Goal: Task Accomplishment & Management: Manage account settings

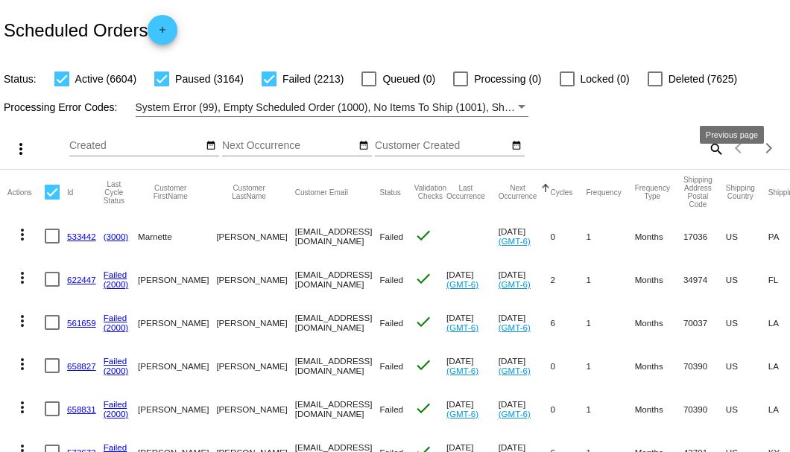
click at [707, 160] on mat-icon "search" at bounding box center [716, 148] width 18 height 23
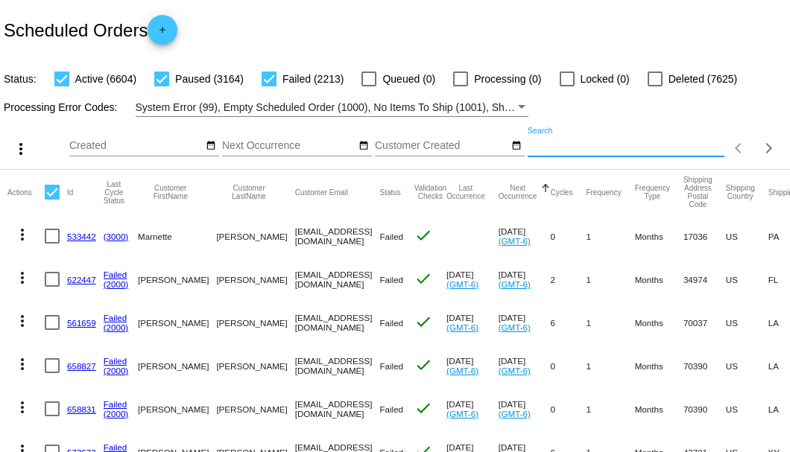
click at [707, 152] on input "Search" at bounding box center [626, 146] width 197 height 12
paste input "955080"
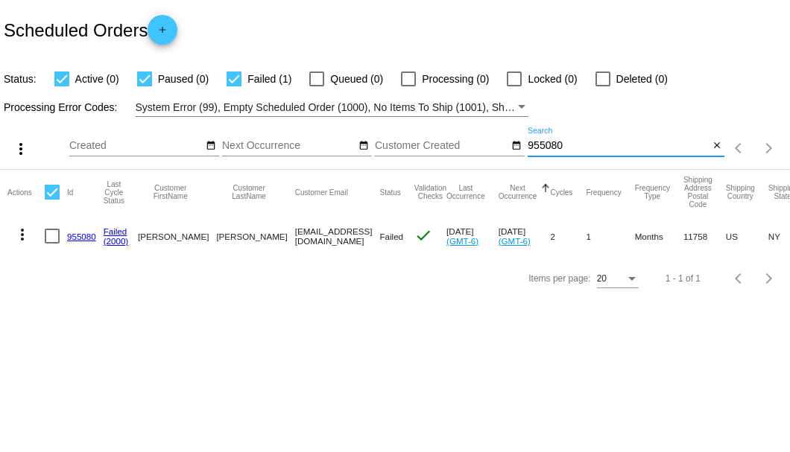
type input "955080"
click at [86, 236] on link "955080" at bounding box center [81, 237] width 29 height 10
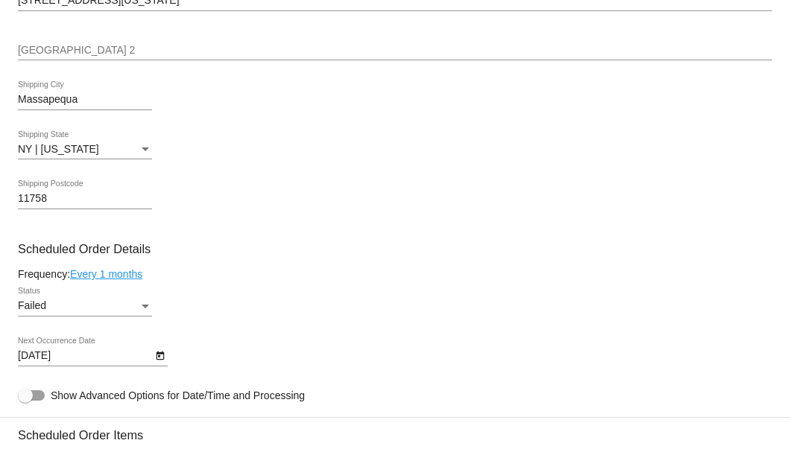
scroll to position [894, 0]
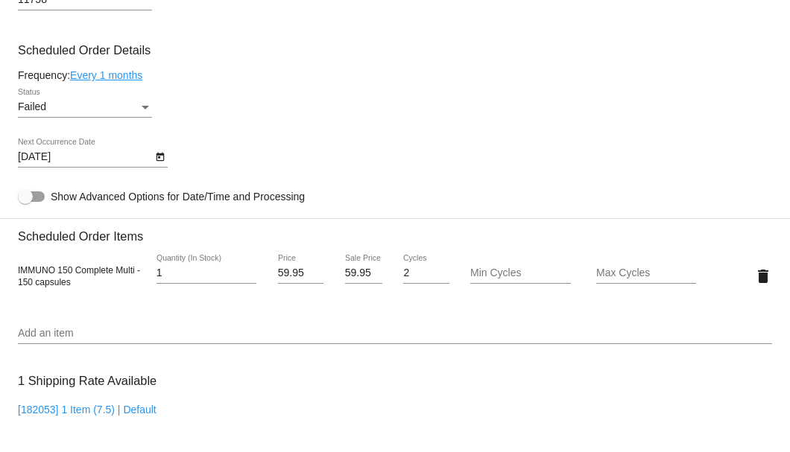
click at [145, 110] on div "Status" at bounding box center [145, 107] width 13 height 12
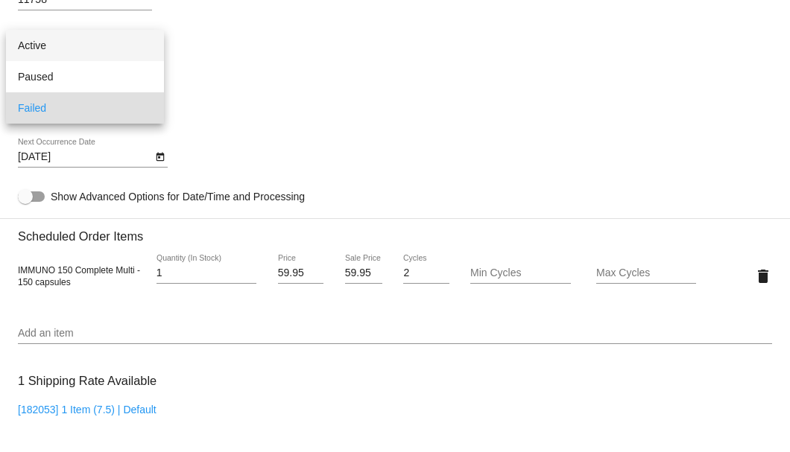
click at [116, 46] on span "Active" at bounding box center [85, 45] width 134 height 31
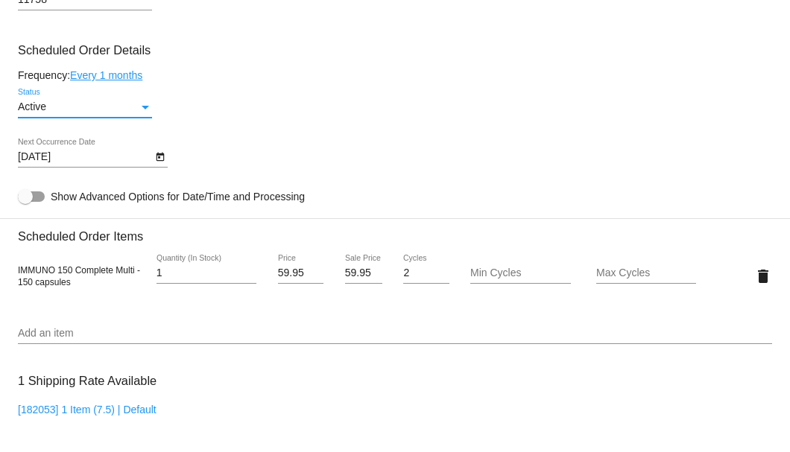
click at [158, 160] on icon "Open calendar" at bounding box center [160, 157] width 10 height 18
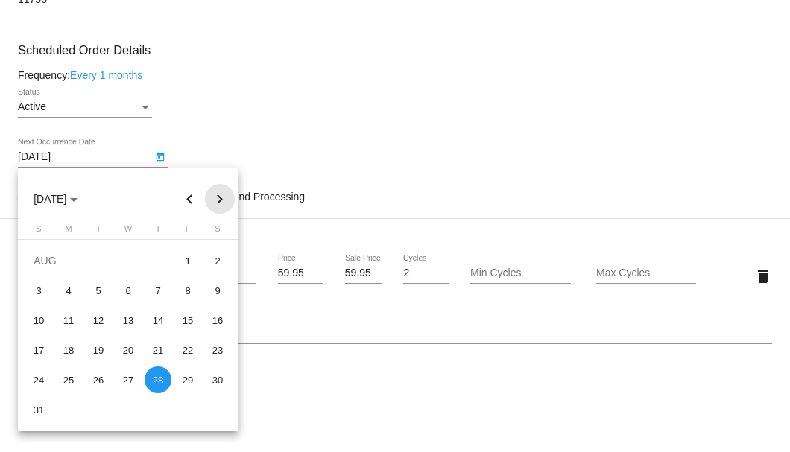
click at [220, 200] on button "Next month" at bounding box center [220, 199] width 30 height 30
click at [182, 320] on div "12" at bounding box center [187, 320] width 27 height 27
type input "9/12/2025"
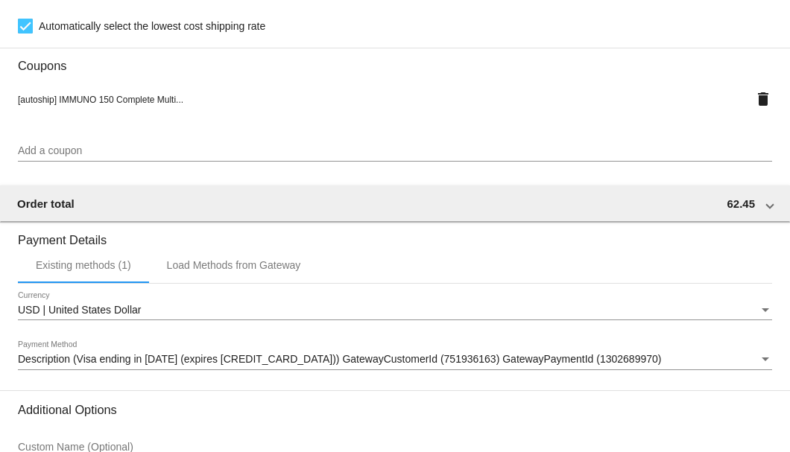
scroll to position [1480, 0]
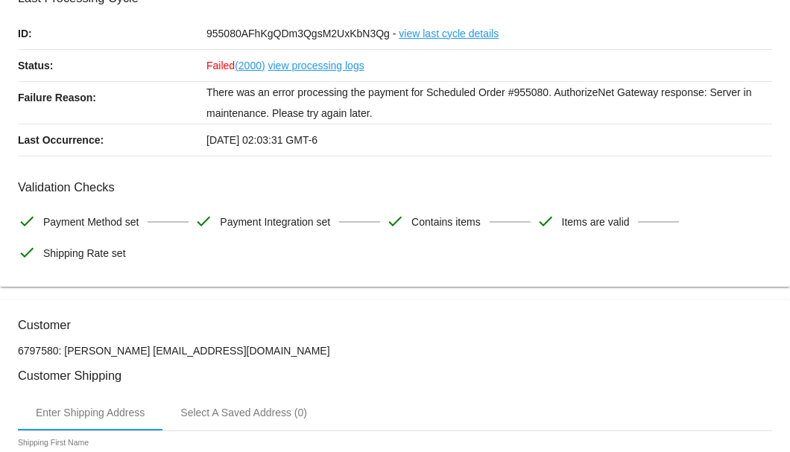
scroll to position [0, 0]
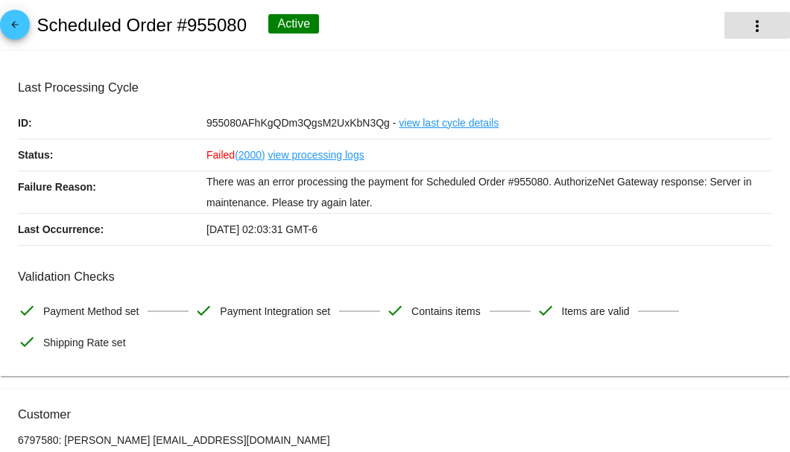
click at [754, 28] on mat-icon "more_vert" at bounding box center [757, 26] width 18 height 18
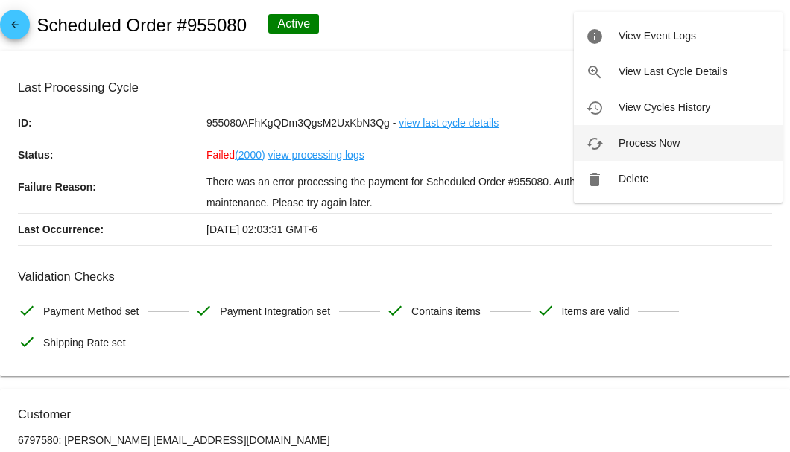
click at [641, 146] on span "Process Now" at bounding box center [649, 143] width 61 height 12
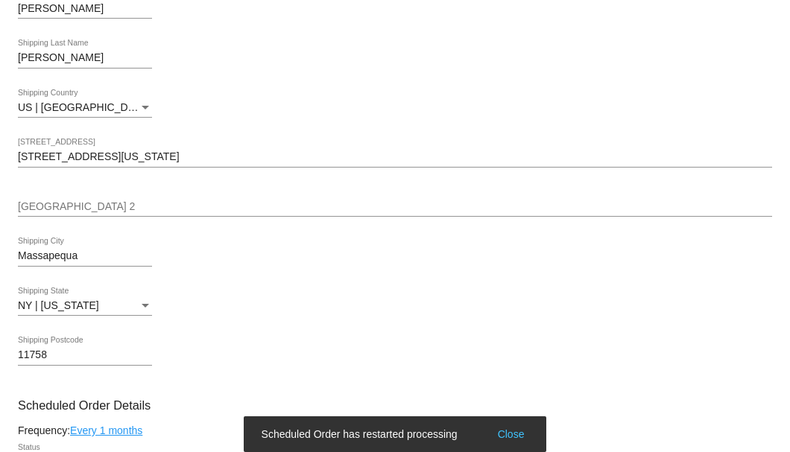
scroll to position [645, 0]
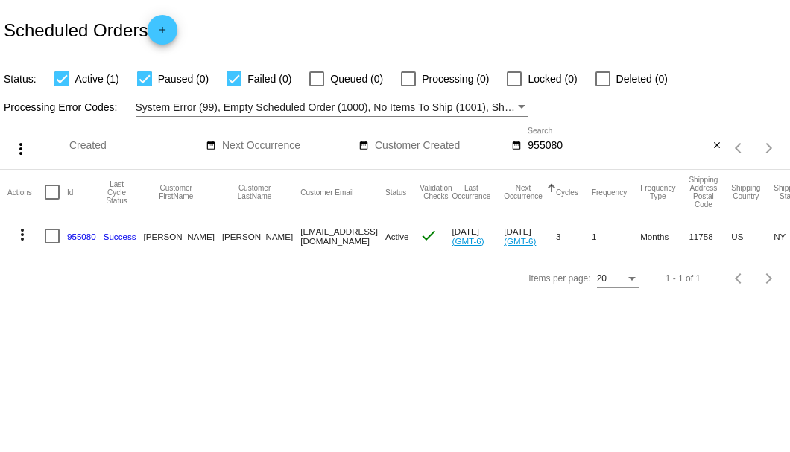
click at [367, 37] on div "Scheduled Orders add" at bounding box center [395, 30] width 790 height 60
click at [88, 235] on link "955080" at bounding box center [81, 237] width 29 height 10
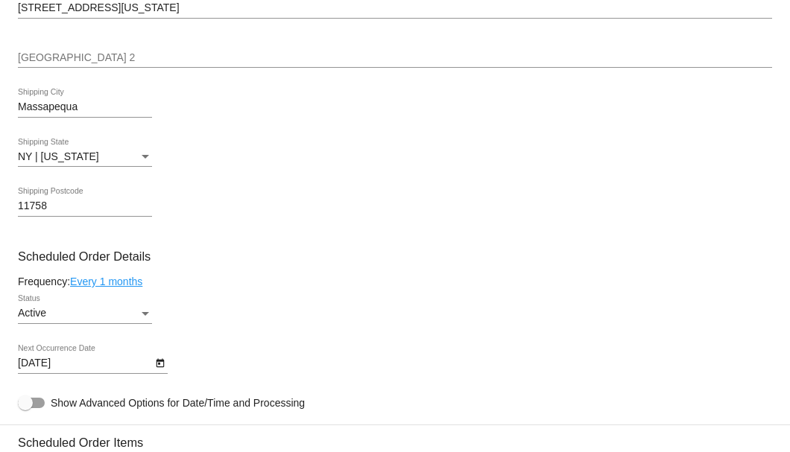
scroll to position [794, 0]
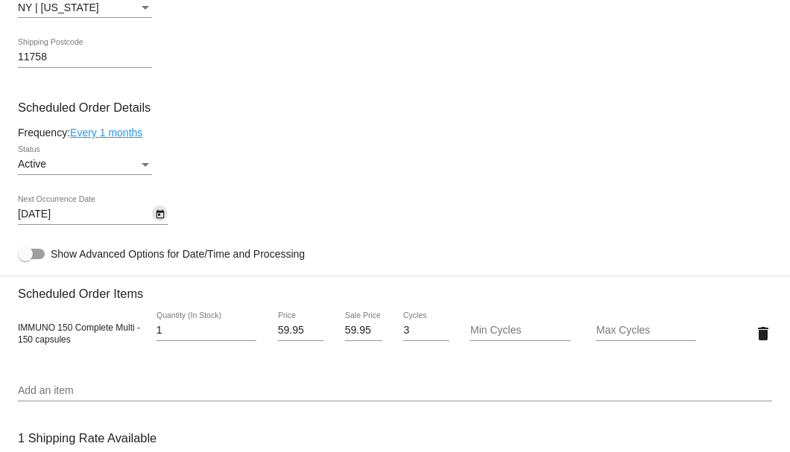
click at [164, 218] on icon "Open calendar" at bounding box center [160, 215] width 10 height 18
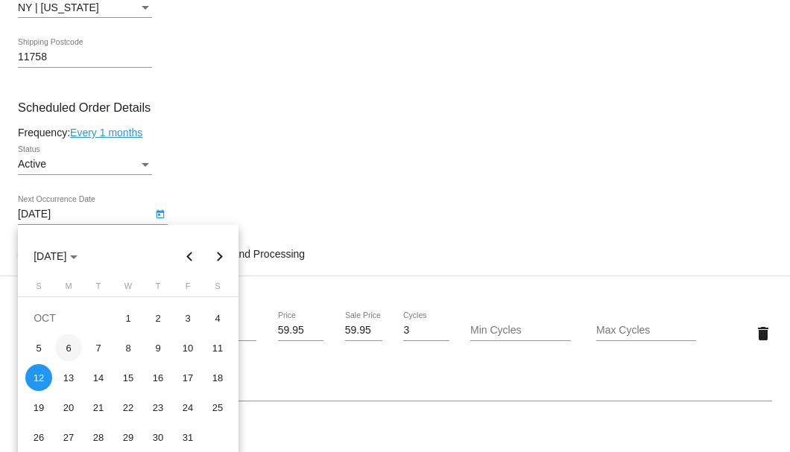
click at [69, 350] on div "6" at bounding box center [68, 348] width 27 height 27
type input "10/6/2025"
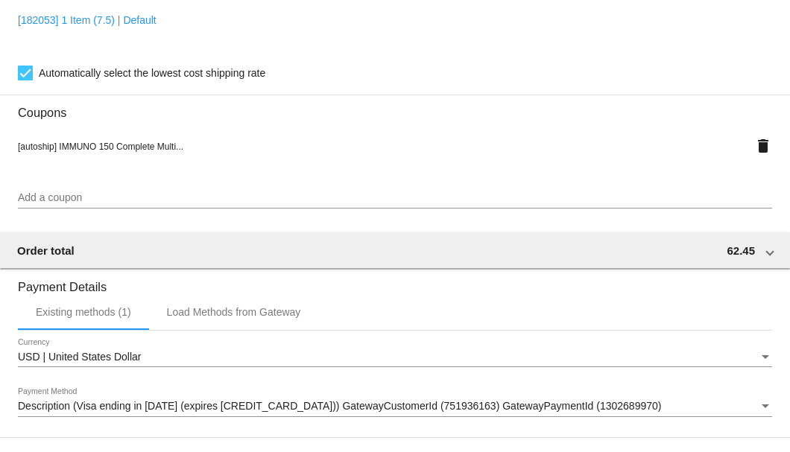
scroll to position [1438, 0]
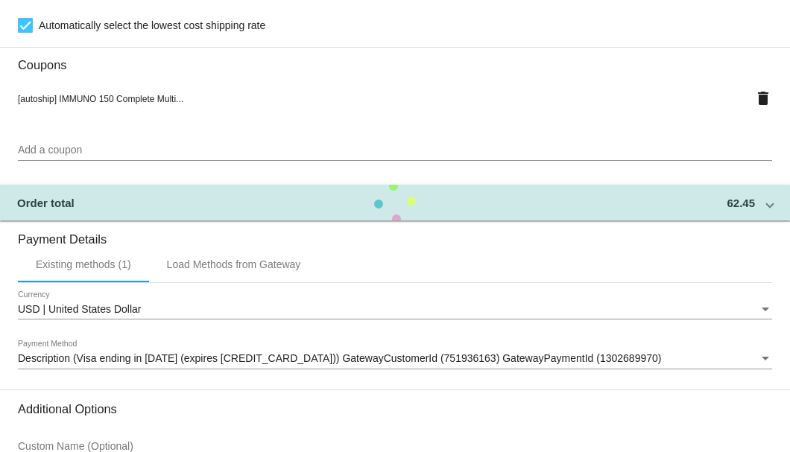
scroll to position [1090, 0]
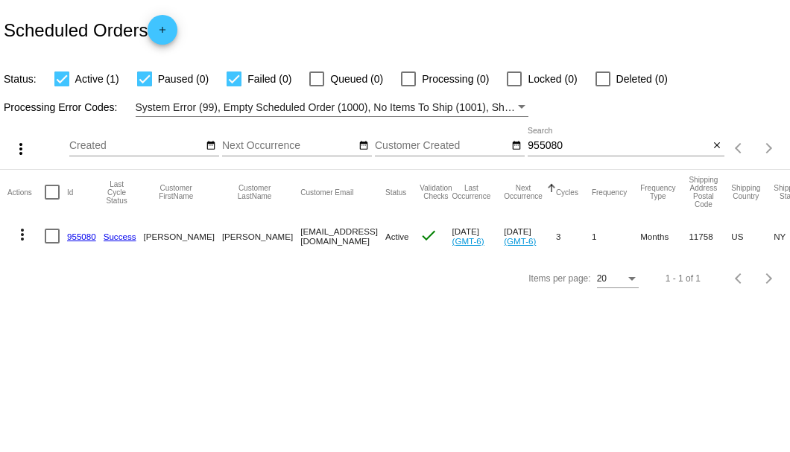
drag, startPoint x: 238, startPoint y: 237, endPoint x: 332, endPoint y: 235, distance: 93.9
click at [332, 235] on mat-cell "[EMAIL_ADDRESS][DOMAIN_NAME]" at bounding box center [342, 236] width 85 height 43
copy mat-cell "[EMAIL_ADDRESS][DOMAIN_NAME]"
